Goal: Task Accomplishment & Management: Manage account settings

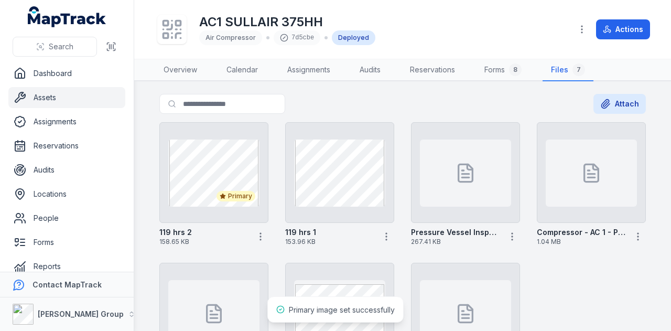
scroll to position [52, 0]
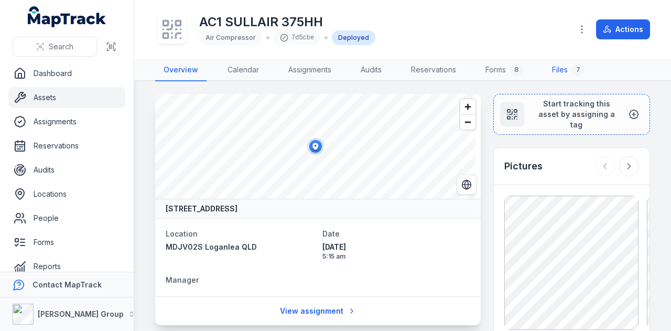
click at [567, 61] on link "Files 7" at bounding box center [568, 70] width 49 height 22
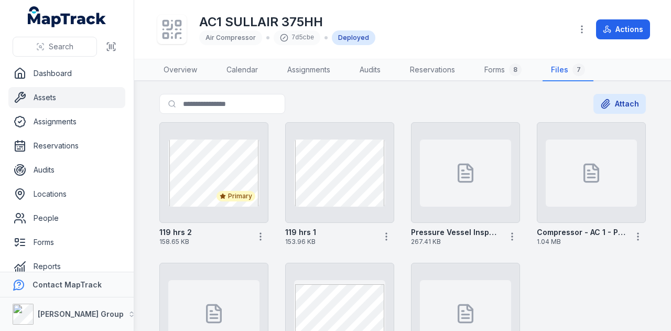
click at [51, 94] on link "Assets" at bounding box center [66, 97] width 117 height 21
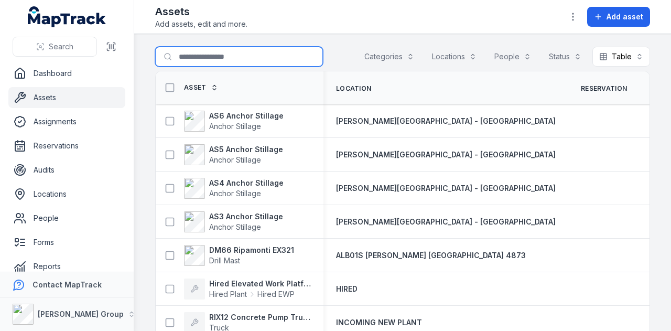
click at [249, 57] on input "Search for assets" at bounding box center [239, 57] width 168 height 20
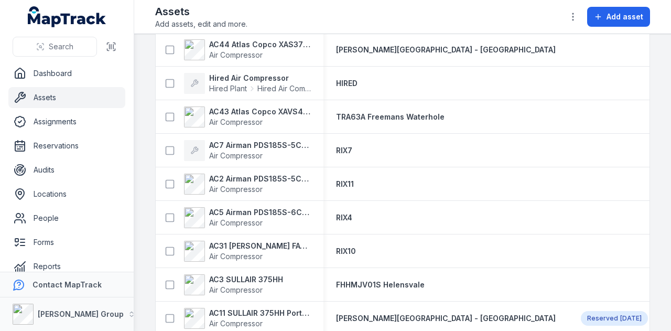
scroll to position [157, 0]
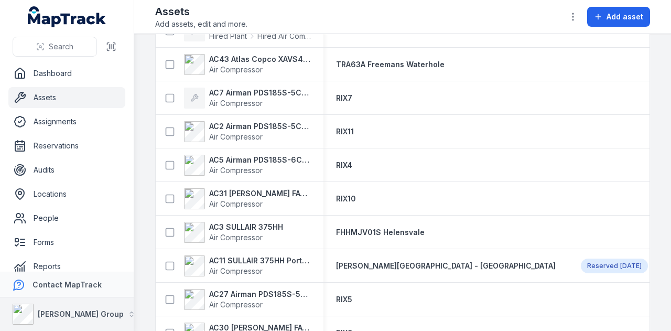
type input "*******"
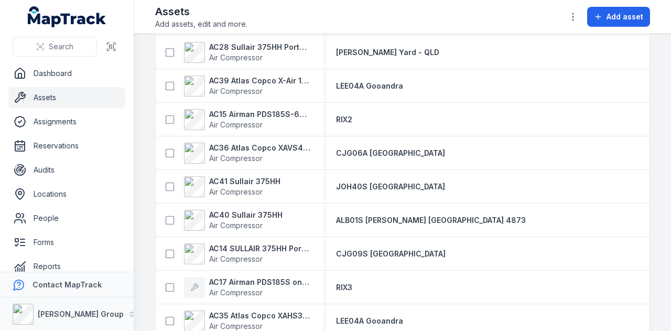
scroll to position [720, 0]
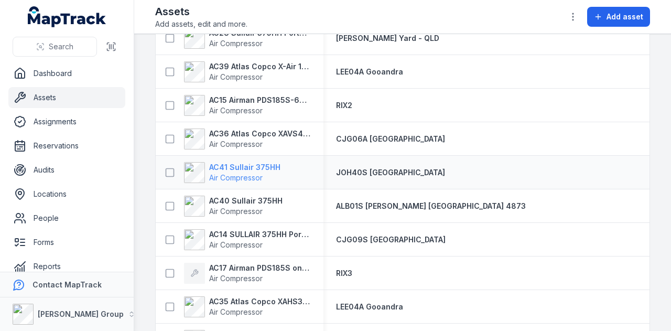
click at [261, 164] on strong "AC41 Sullair 375HH" at bounding box center [244, 167] width 71 height 10
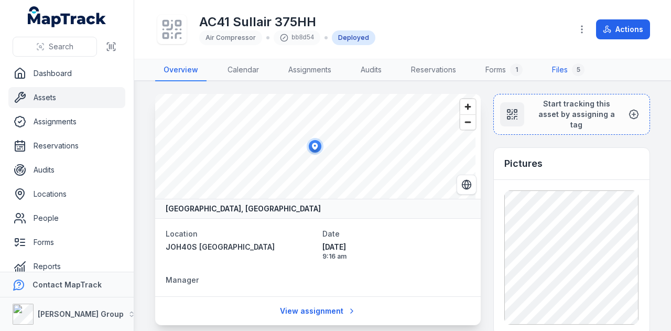
click at [561, 72] on link "Files 5" at bounding box center [568, 70] width 49 height 22
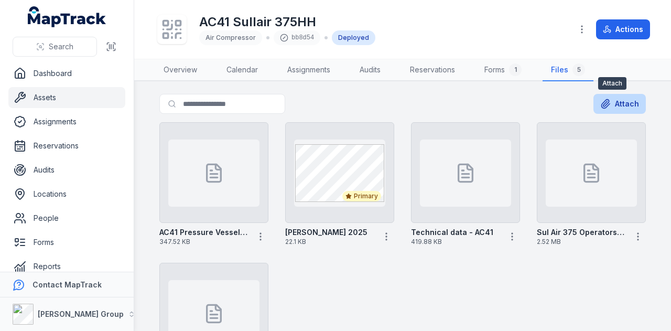
click at [604, 105] on button "Attach" at bounding box center [619, 104] width 52 height 20
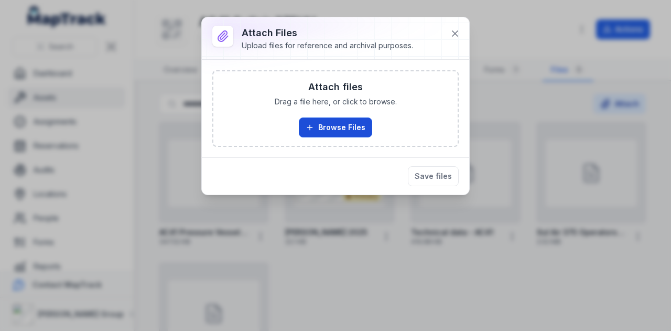
click at [318, 127] on button "Browse Files" at bounding box center [335, 127] width 73 height 20
